Goal: Find specific page/section: Find specific page/section

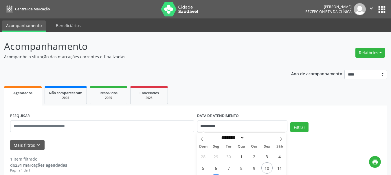
select select "*"
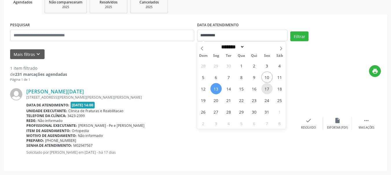
click at [269, 87] on span "17" at bounding box center [266, 88] width 11 height 11
type input "**********"
click at [269, 87] on span "17" at bounding box center [266, 88] width 11 height 11
click at [269, 87] on div "[PERSON_NAME][DATE] [STREET_ADDRESS][PERSON_NAME][PERSON_NAME][PERSON_NAME] Dat…" at bounding box center [195, 123] width 370 height 83
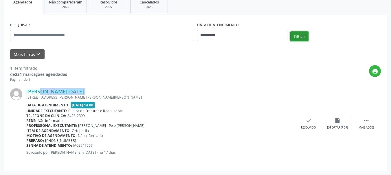
click at [297, 38] on button "Filtrar" at bounding box center [299, 37] width 18 height 10
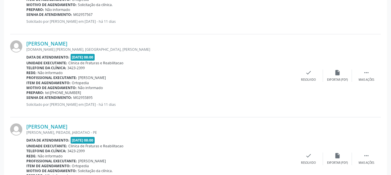
scroll to position [814, 0]
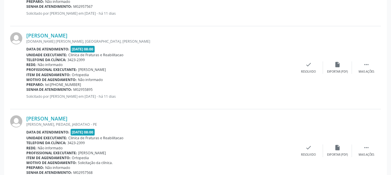
drag, startPoint x: 25, startPoint y: 33, endPoint x: 136, endPoint y: 90, distance: 125.4
click at [136, 90] on div "[PERSON_NAME] [DOMAIN_NAME][PERSON_NAME], SANTO ANTONIO, Carpina - PE Data de a…" at bounding box center [195, 67] width 370 height 83
click at [112, 84] on div "Preparo: tel:[PHONE_NUMBER]" at bounding box center [159, 84] width 267 height 5
drag, startPoint x: 25, startPoint y: 34, endPoint x: 92, endPoint y: 37, distance: 67.1
click at [94, 37] on div "[PERSON_NAME] [DOMAIN_NAME][PERSON_NAME], SANTO ANTONIO, Carpina - PE Data de a…" at bounding box center [195, 67] width 370 height 83
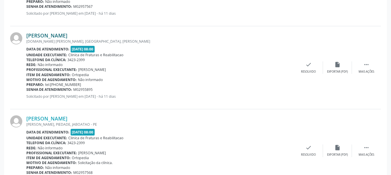
copy div "[PERSON_NAME]"
